Goal: Find specific page/section: Find specific page/section

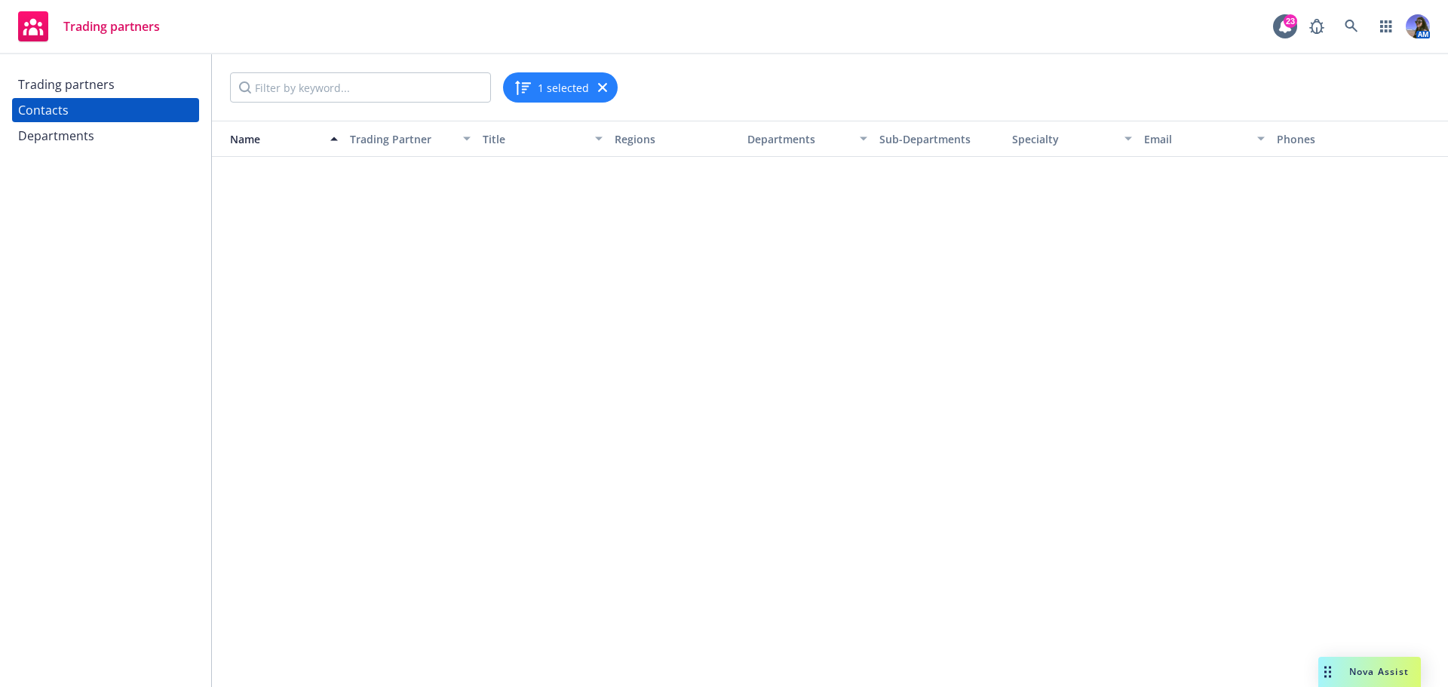
scroll to position [1207, 0]
